Goal: Task Accomplishment & Management: Use online tool/utility

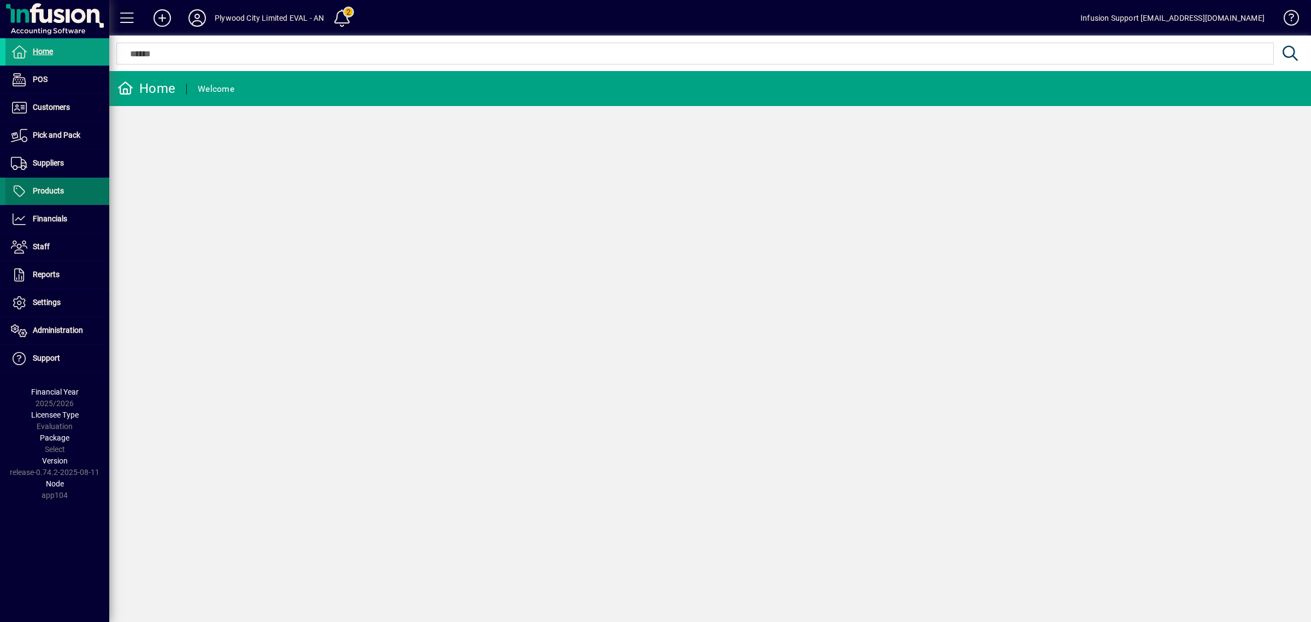
click at [58, 192] on span "Products" at bounding box center [48, 190] width 31 height 9
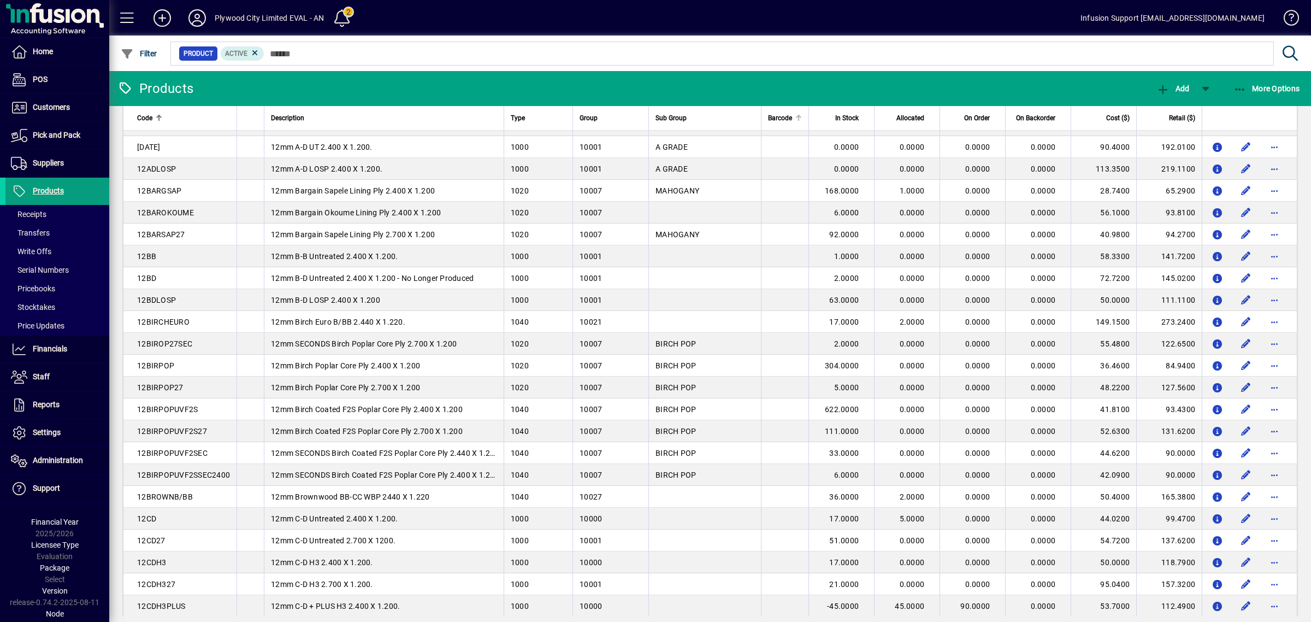
scroll to position [52, 0]
click at [777, 118] on span "Barcode" at bounding box center [780, 118] width 24 height 12
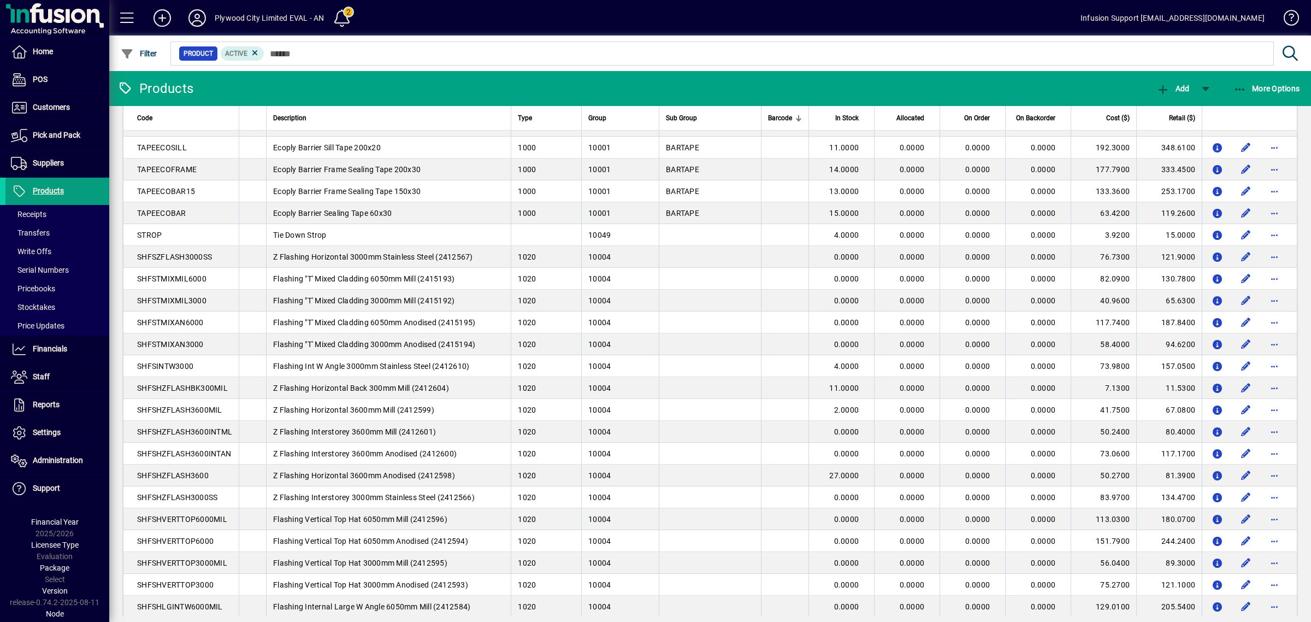
click at [777, 117] on span "Barcode" at bounding box center [780, 118] width 24 height 12
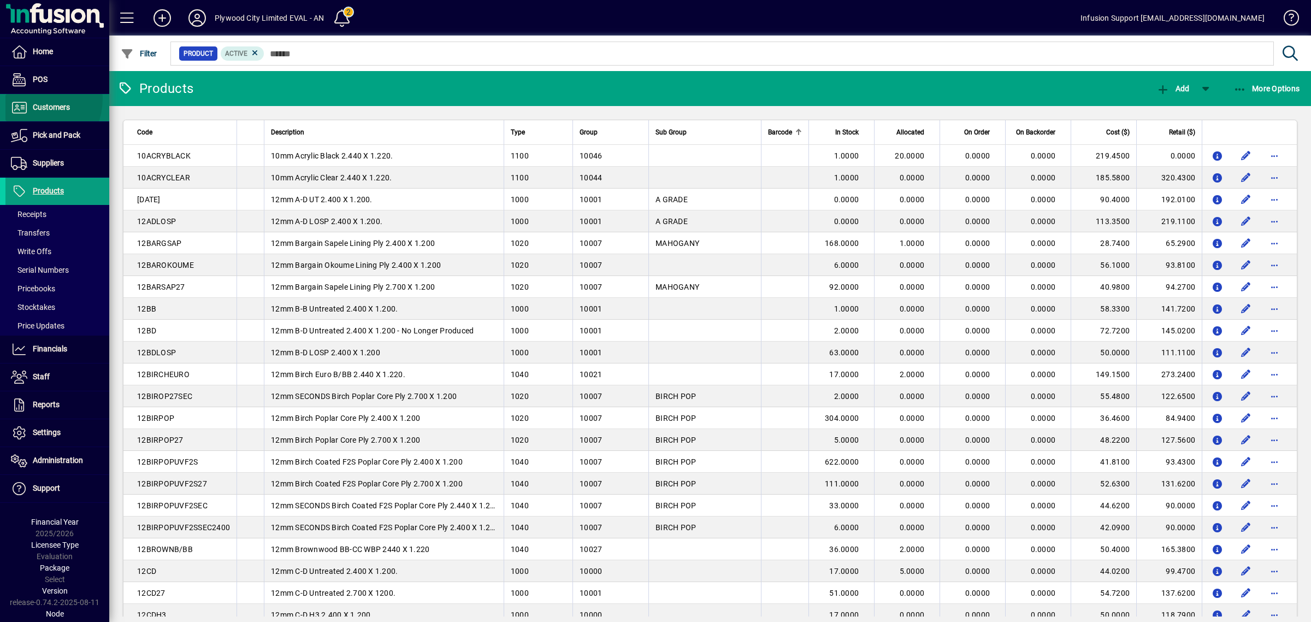
click at [25, 99] on span at bounding box center [57, 108] width 104 height 26
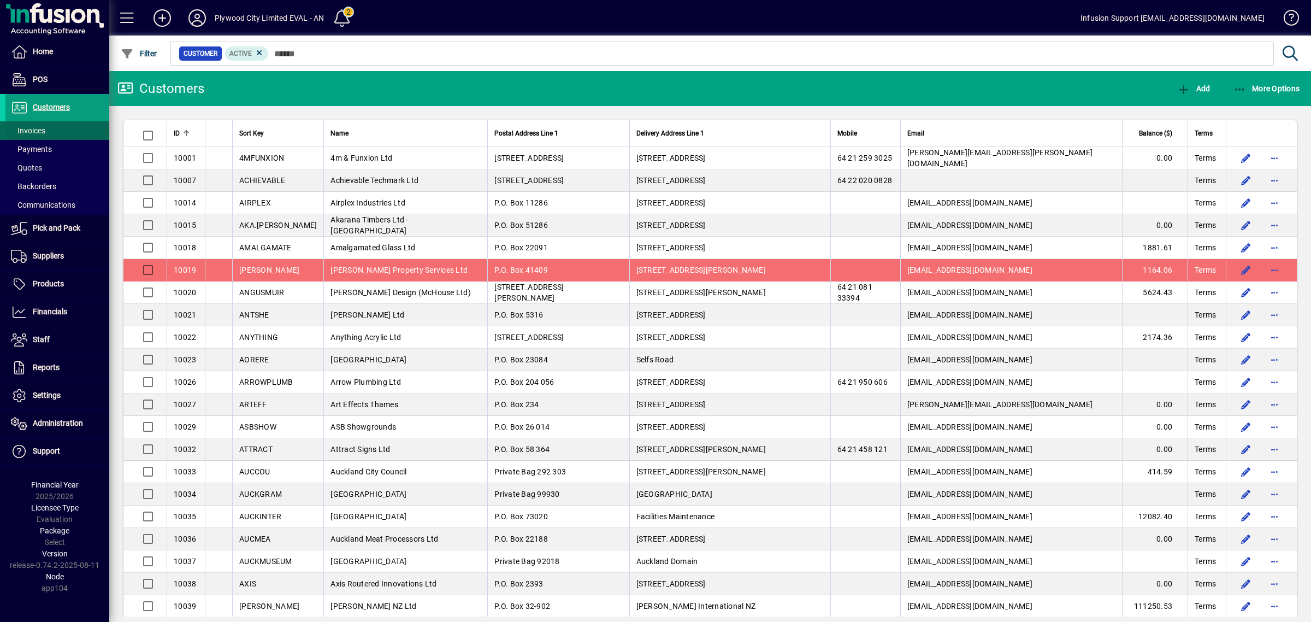
click at [31, 129] on span "Invoices" at bounding box center [28, 130] width 34 height 9
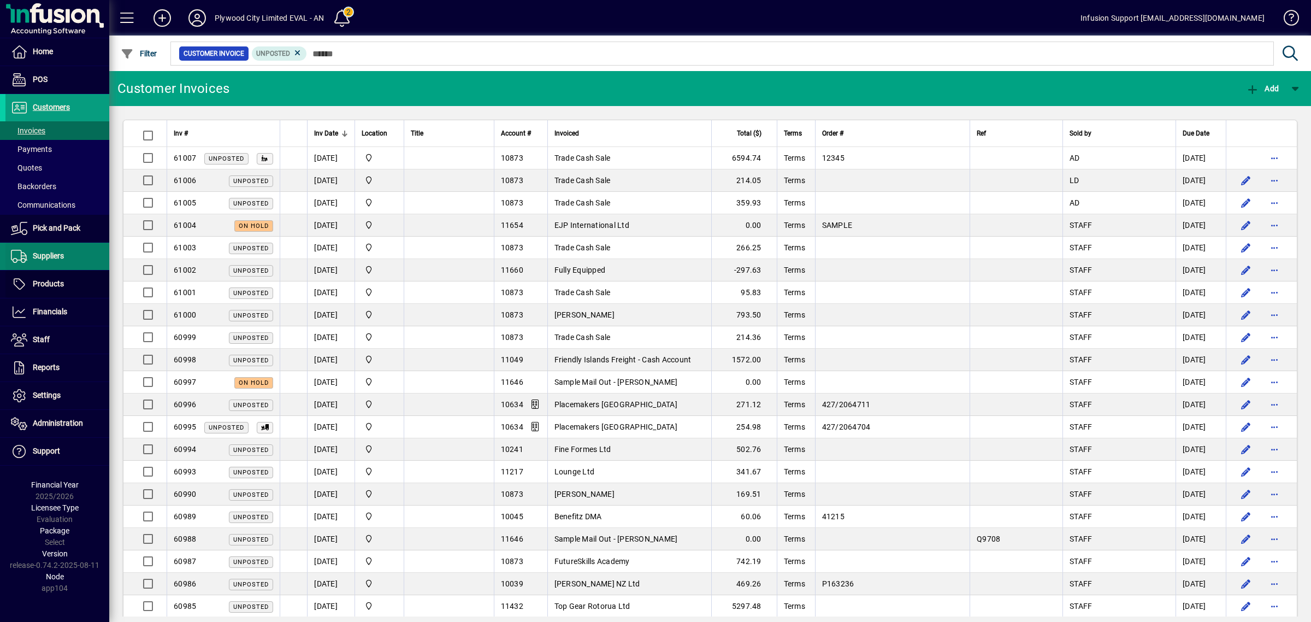
drag, startPoint x: 52, startPoint y: 271, endPoint x: 36, endPoint y: 255, distance: 22.8
click at [52, 271] on span at bounding box center [57, 284] width 104 height 26
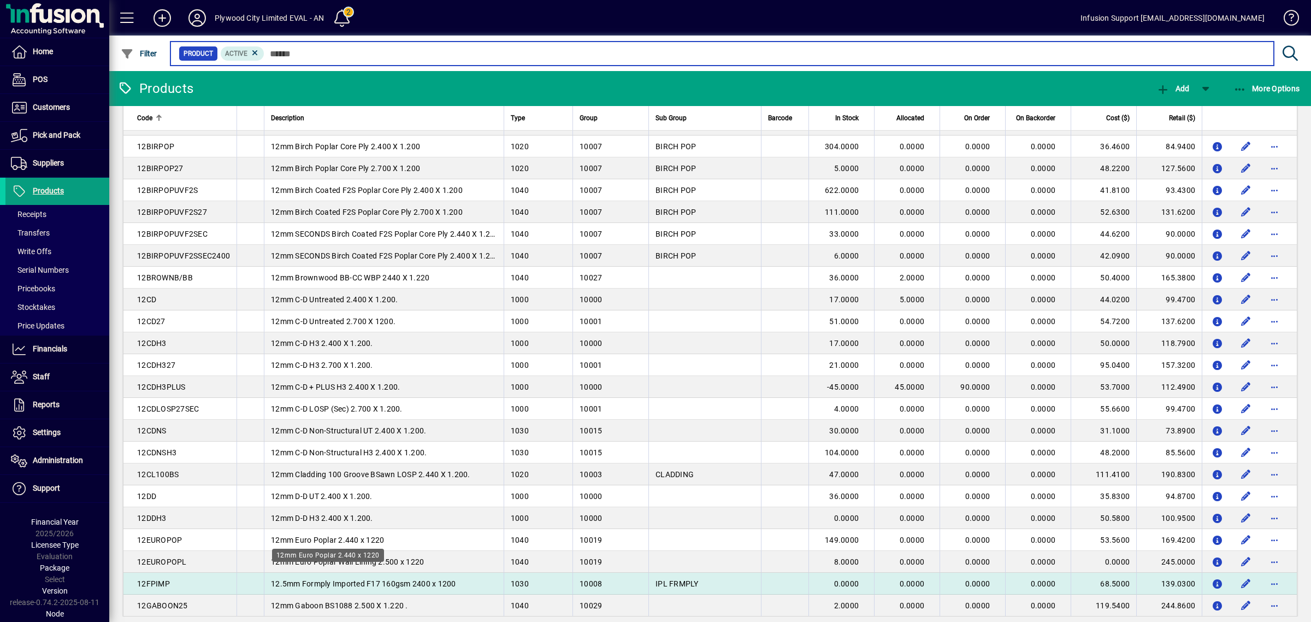
scroll to position [272, 0]
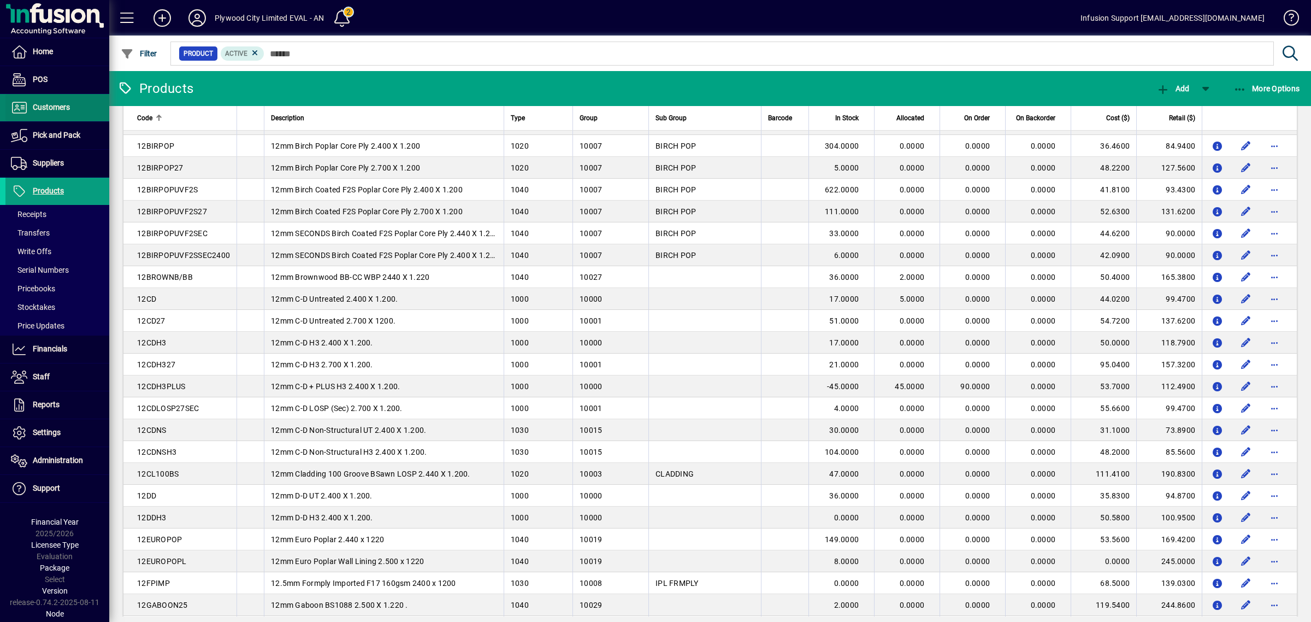
click at [71, 107] on span at bounding box center [57, 108] width 104 height 26
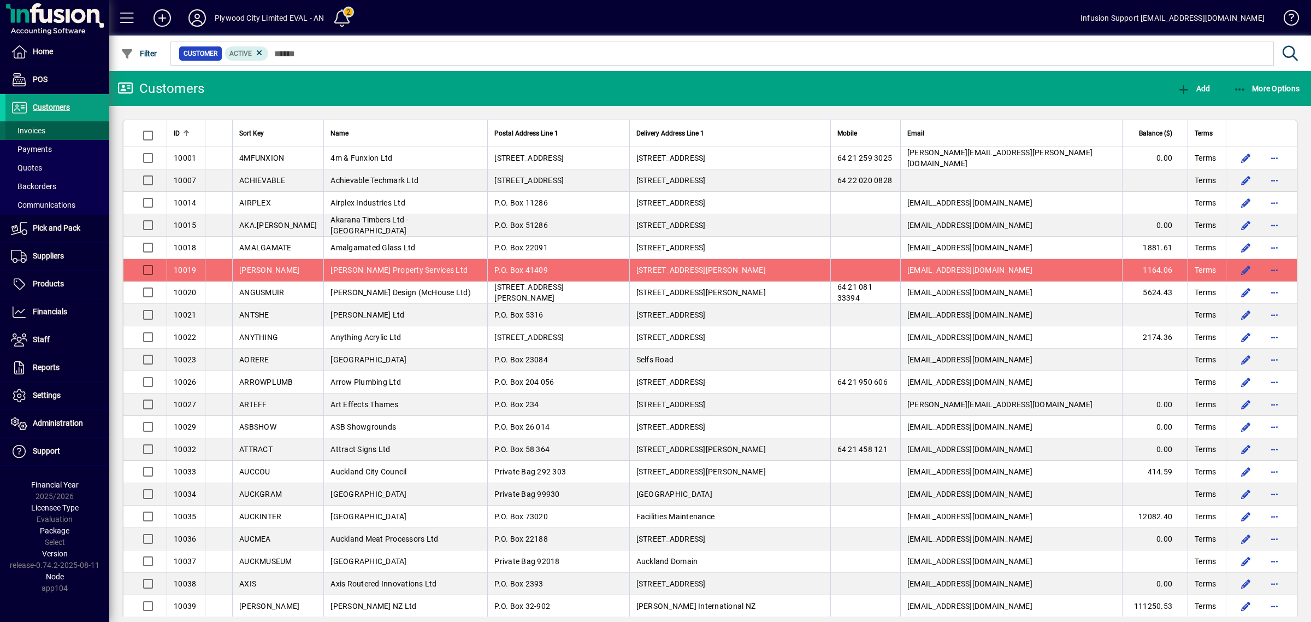
click at [55, 130] on span at bounding box center [57, 130] width 104 height 26
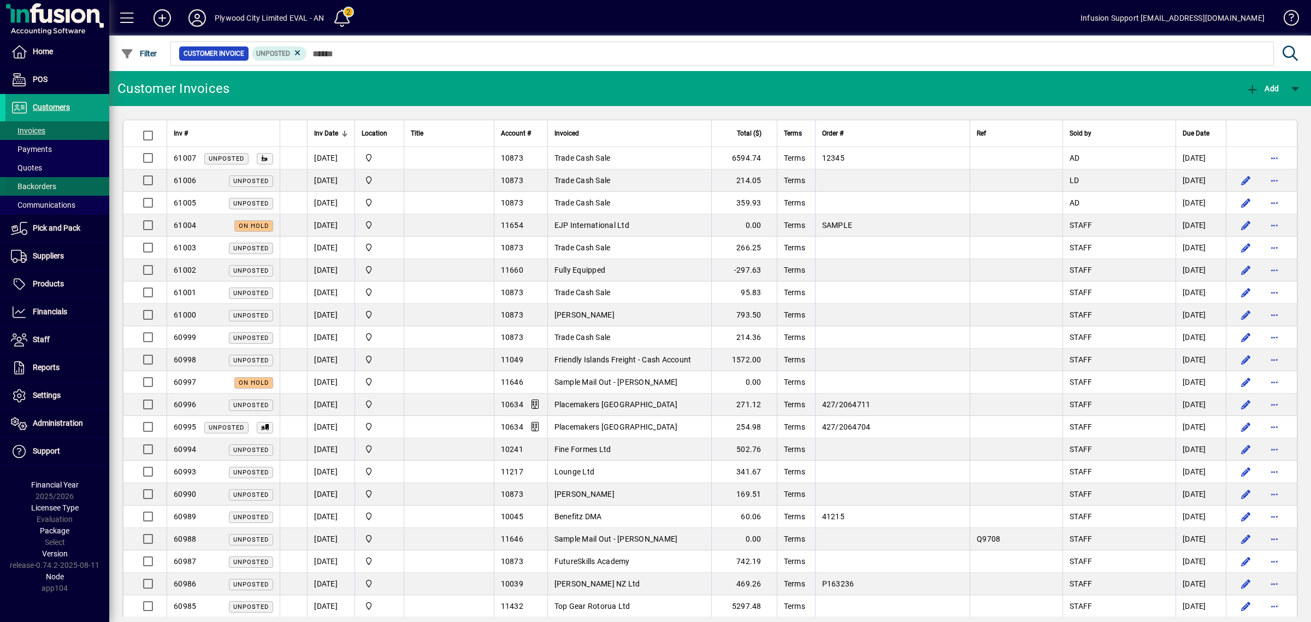
click at [29, 184] on span "Backorders" at bounding box center [33, 186] width 45 height 9
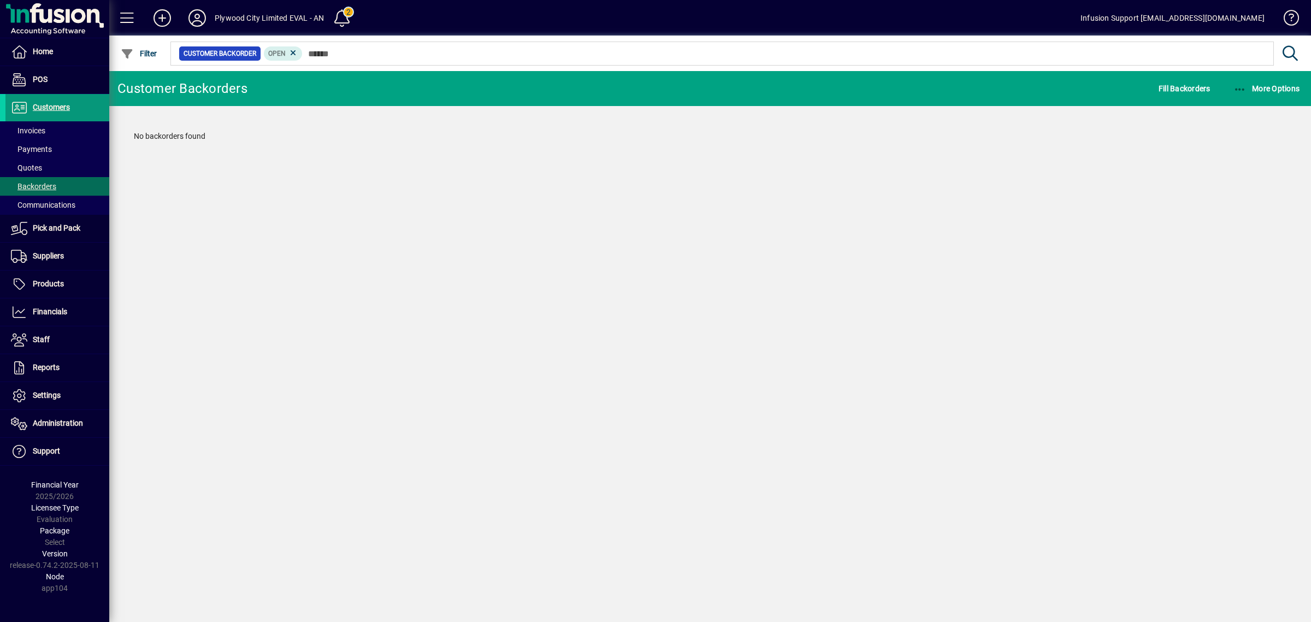
click at [39, 113] on span "Customers" at bounding box center [37, 107] width 64 height 13
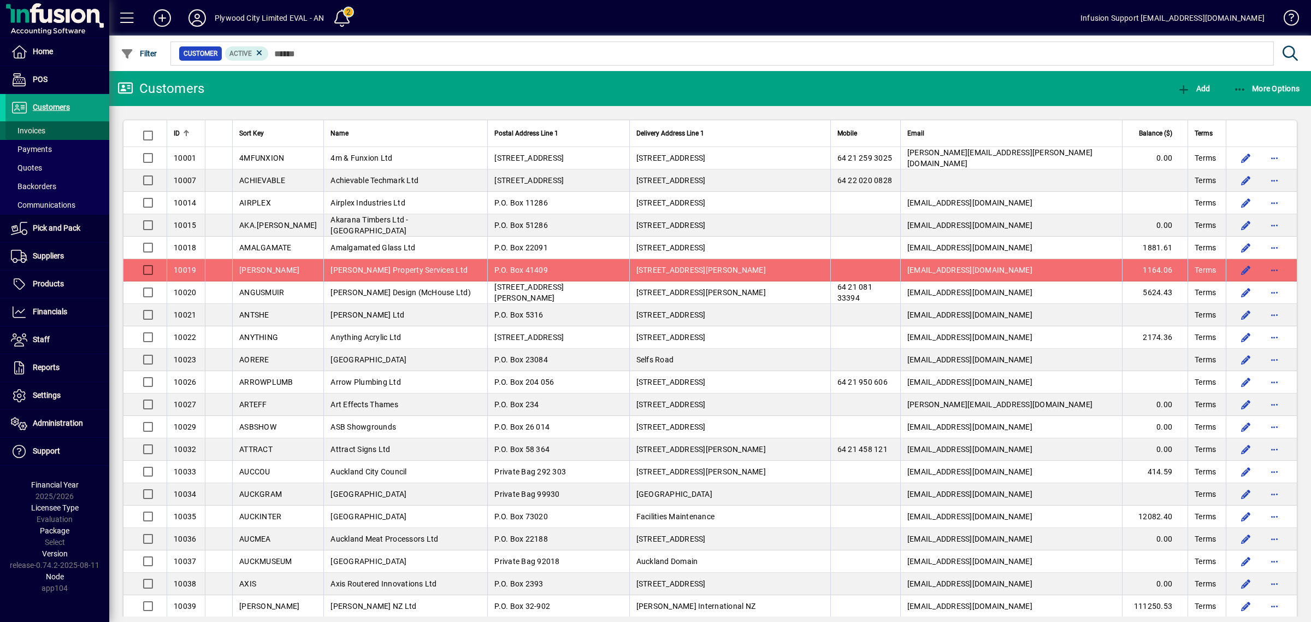
drag, startPoint x: 42, startPoint y: 127, endPoint x: 64, endPoint y: 132, distance: 23.4
click at [42, 129] on span "Invoices" at bounding box center [28, 130] width 34 height 9
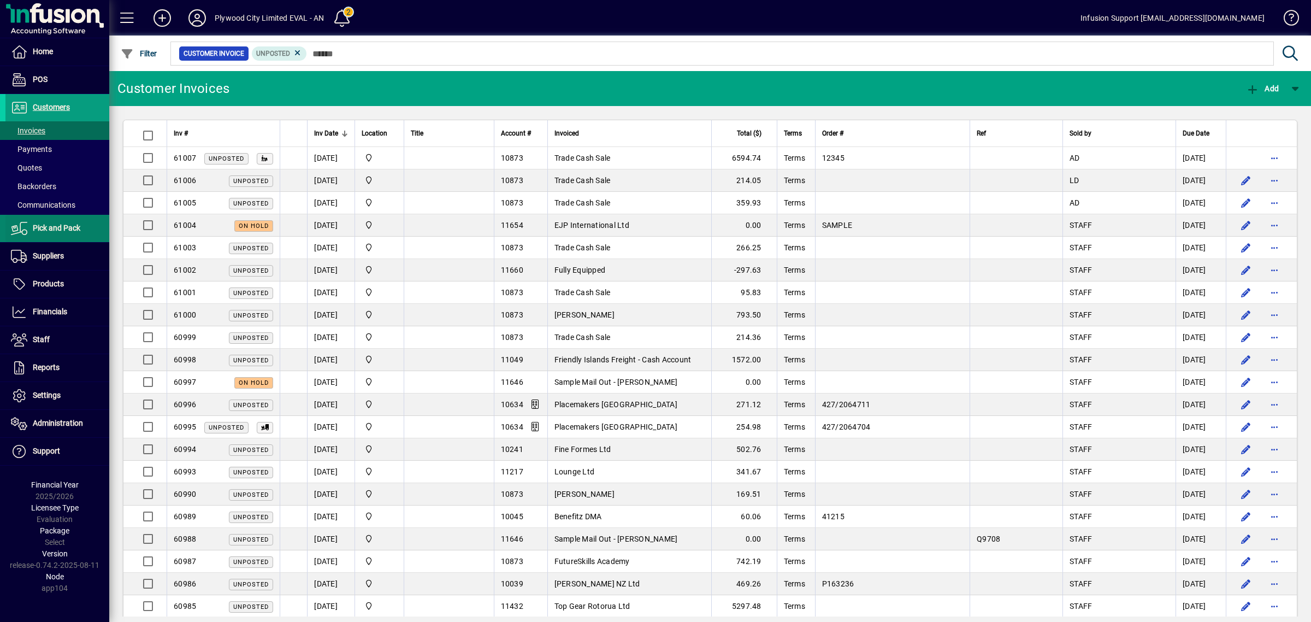
click at [38, 236] on span at bounding box center [57, 228] width 104 height 26
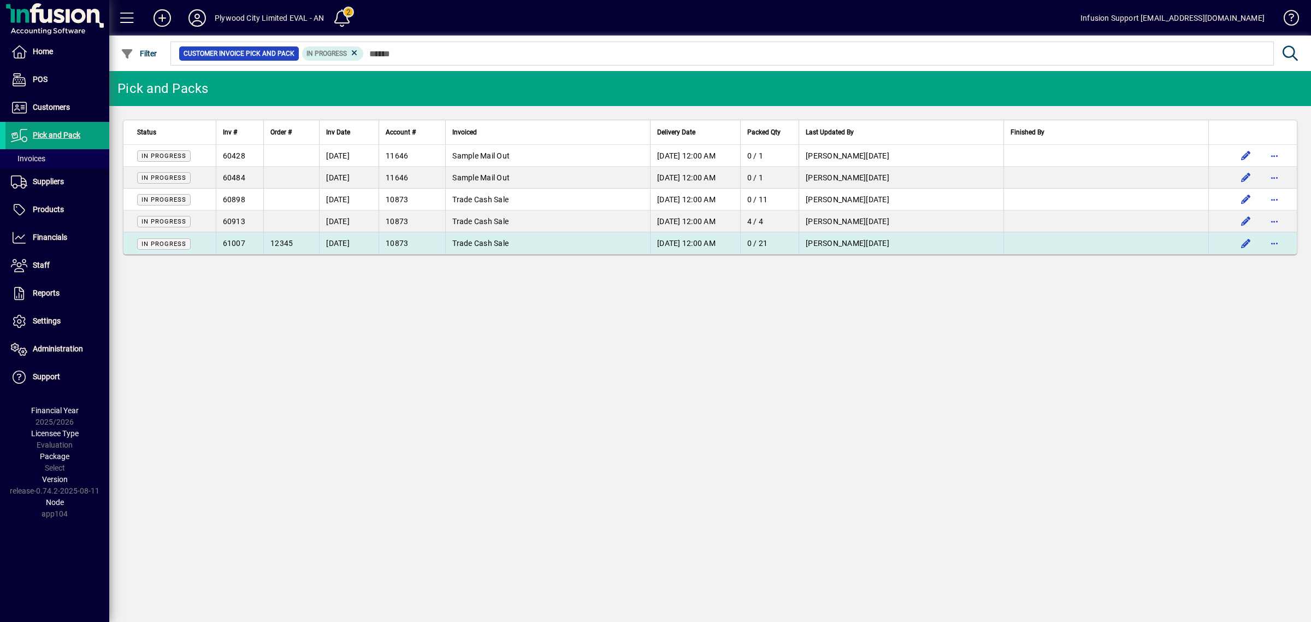
click at [518, 242] on td "Trade Cash Sale" at bounding box center [547, 243] width 205 height 22
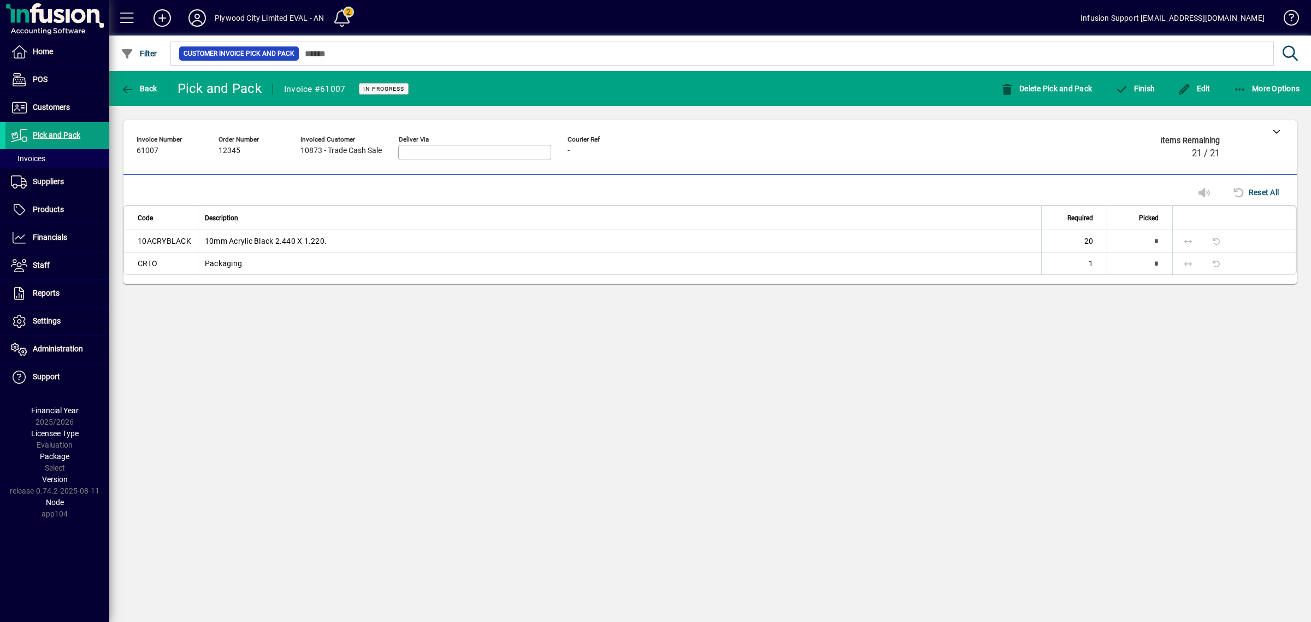
drag, startPoint x: 128, startPoint y: 238, endPoint x: 213, endPoint y: 241, distance: 84.7
click at [213, 241] on tr "10ACRYBLACK 10mm Acrylic Black 2.440 X 1.220. 20 *" at bounding box center [710, 241] width 1172 height 22
click at [184, 247] on td "10ACRYBLACK" at bounding box center [161, 241] width 74 height 22
click at [67, 104] on span "Customers" at bounding box center [51, 107] width 37 height 9
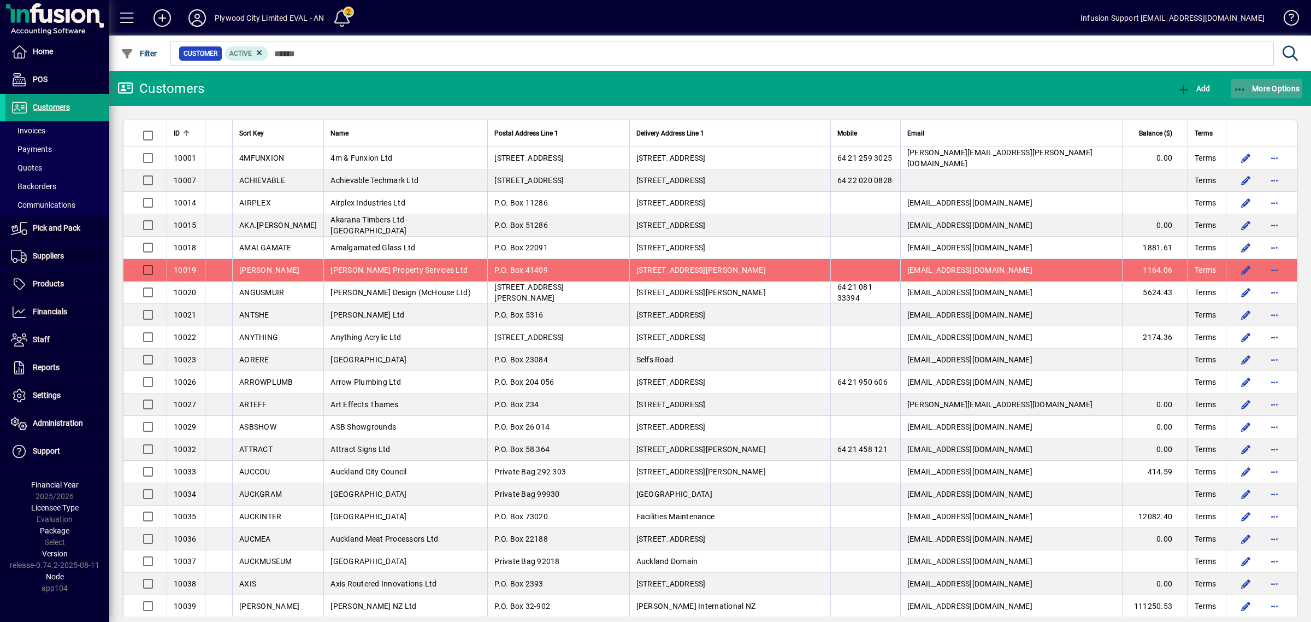
click at [1261, 92] on button "More Options" at bounding box center [1267, 89] width 72 height 20
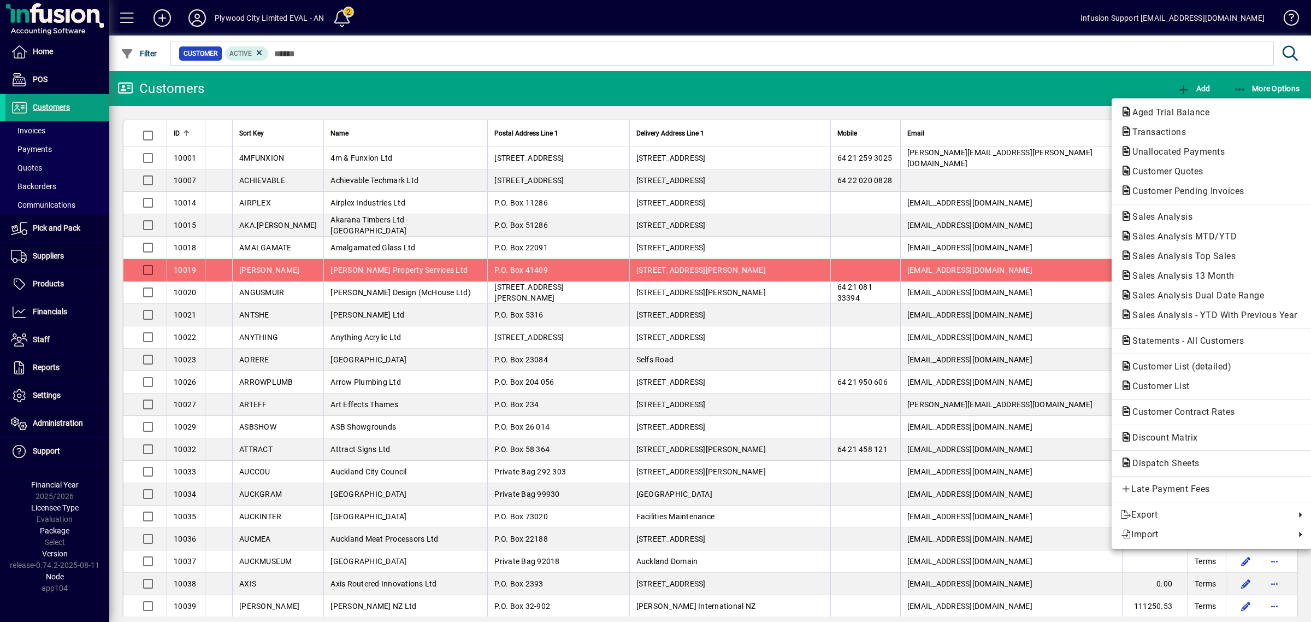
drag, startPoint x: 387, startPoint y: 83, endPoint x: 334, endPoint y: 96, distance: 54.1
click at [382, 86] on div at bounding box center [655, 311] width 1311 height 622
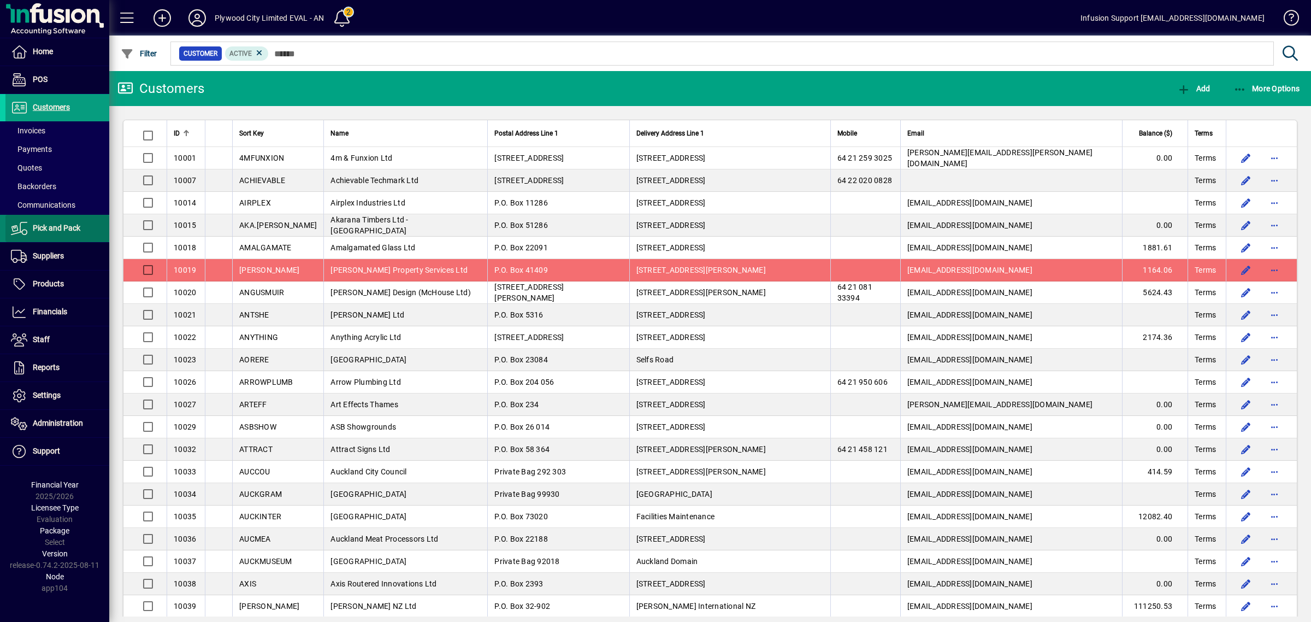
click at [36, 227] on span "Pick and Pack" at bounding box center [57, 227] width 48 height 9
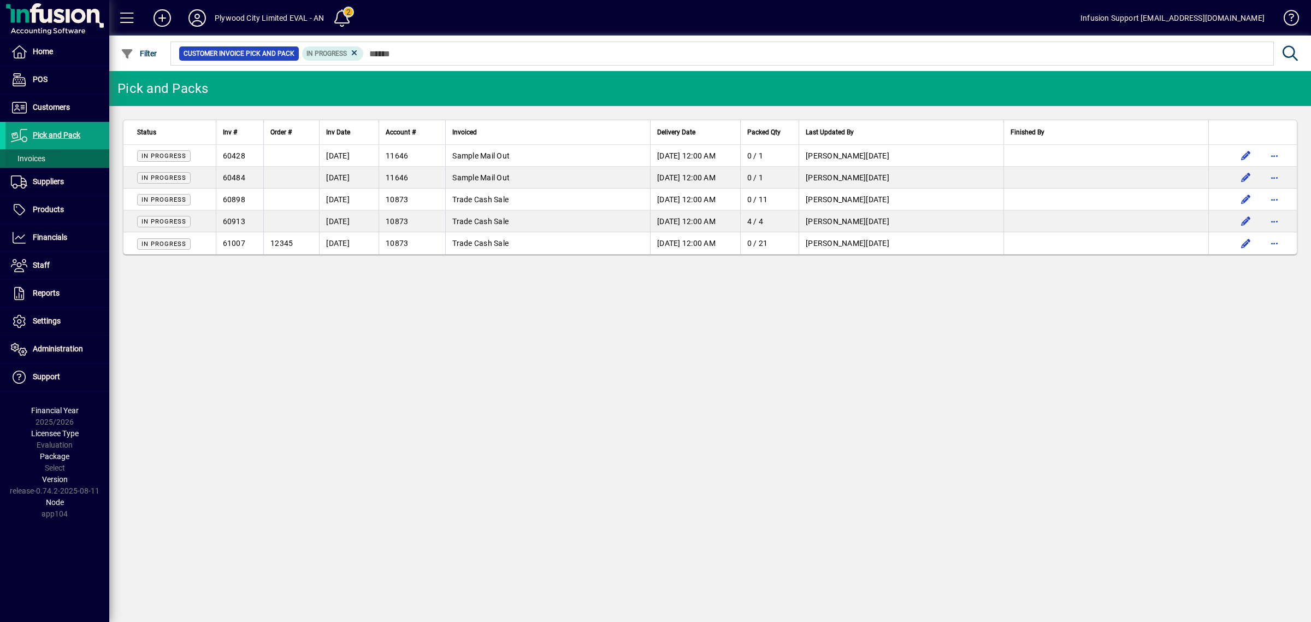
click at [48, 159] on span at bounding box center [57, 158] width 104 height 26
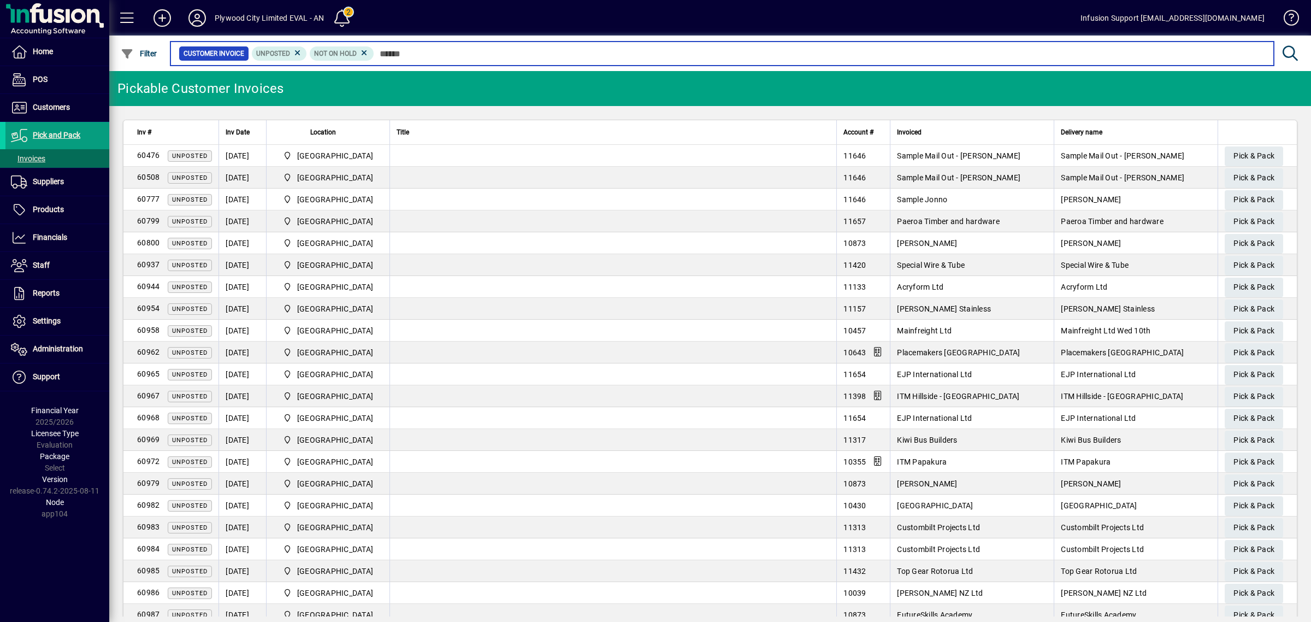
scroll to position [329, 0]
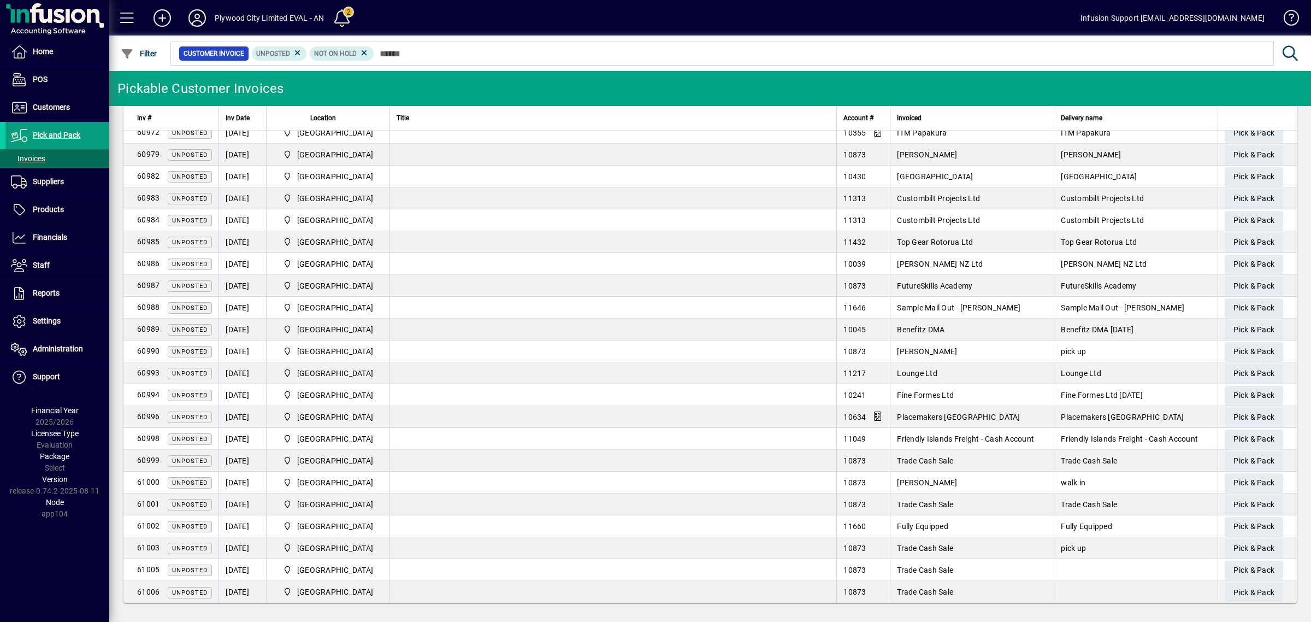
click at [523, 419] on td at bounding box center [613, 417] width 447 height 22
